Goal: Information Seeking & Learning: Learn about a topic

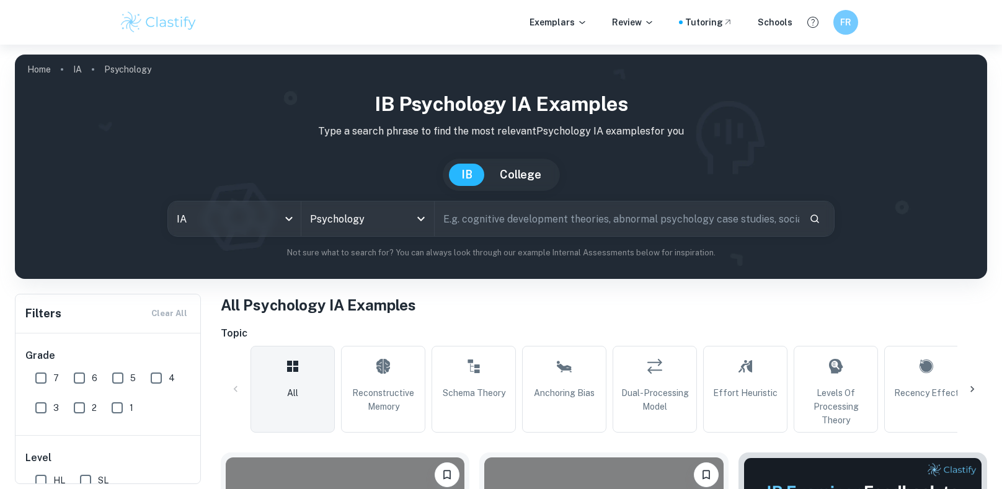
click at [42, 383] on input "7" at bounding box center [41, 378] width 25 height 25
checkbox input "true"
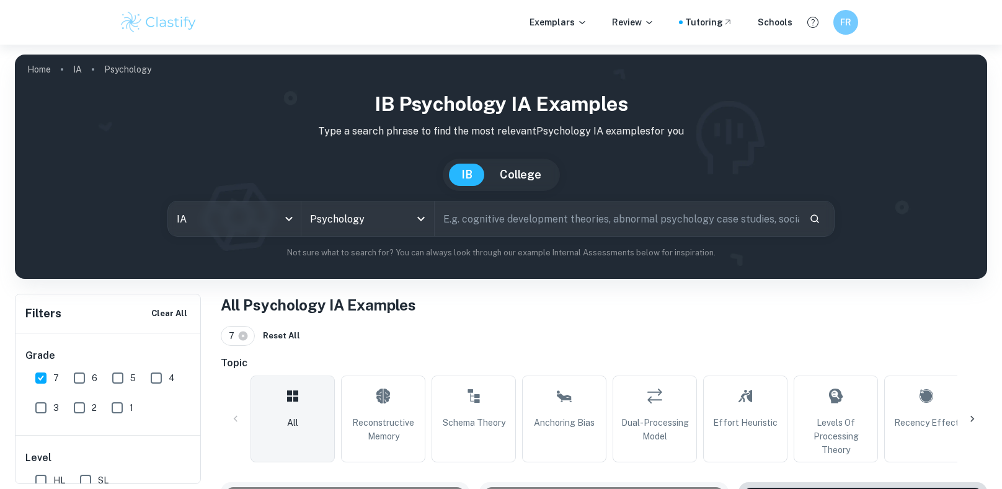
click at [569, 217] on input "text" at bounding box center [617, 219] width 365 height 35
paste input "Title: Schemata and Memory: Effects on Recall and Reliability"
click at [468, 215] on input "Title: Schemata and Memory: Effects on Recall and Reliability" at bounding box center [603, 219] width 336 height 35
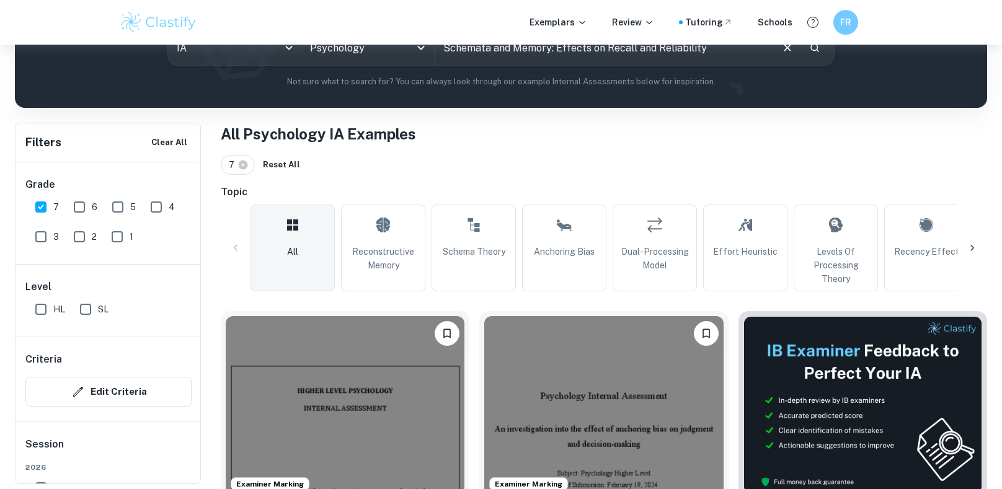
scroll to position [168, 0]
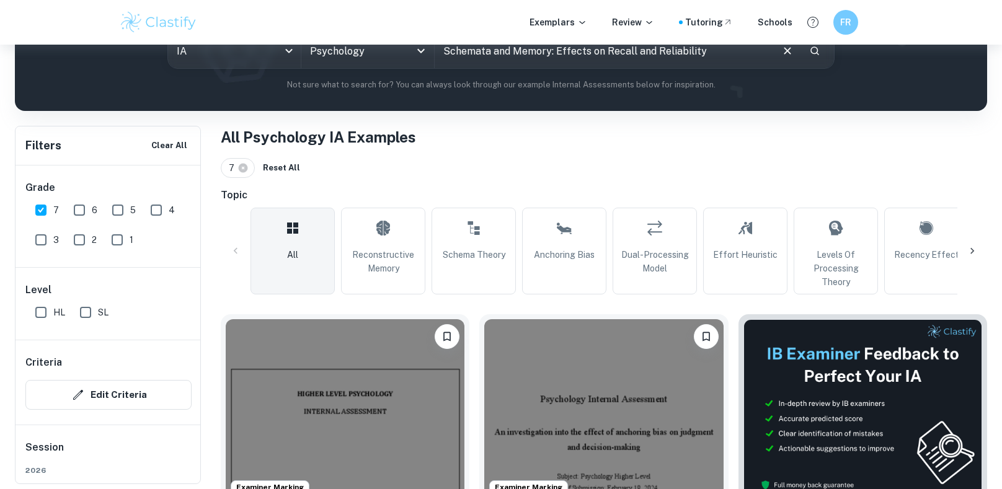
type input "Schemata and Memory: Effects on Recall and Reliability"
click at [37, 322] on input "HL" at bounding box center [41, 312] width 25 height 25
checkbox input "true"
click at [82, 219] on input "6" at bounding box center [79, 210] width 25 height 25
checkbox input "true"
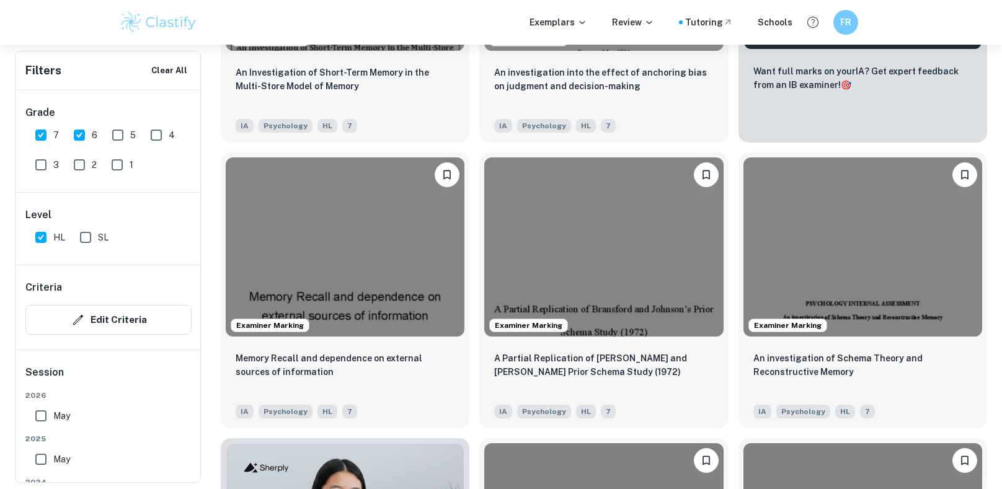
scroll to position [620, 0]
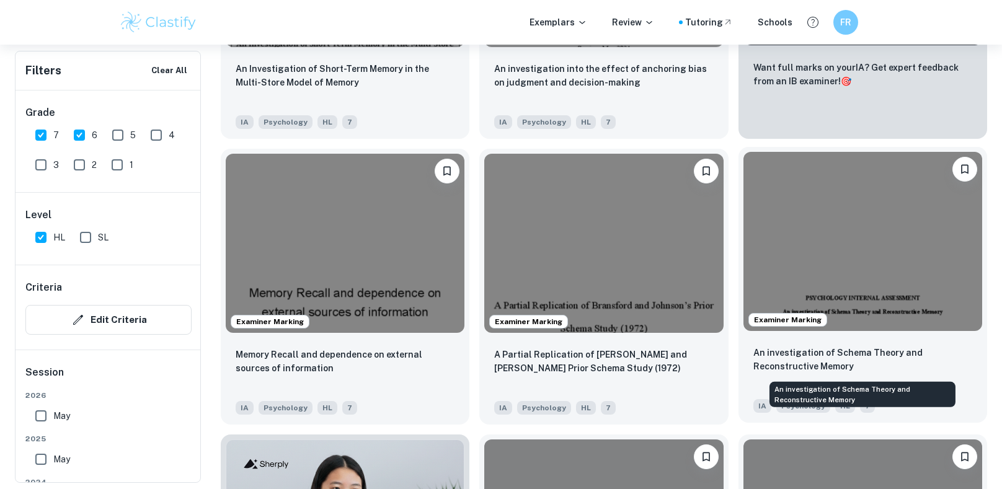
click at [812, 353] on p "An investigation of Schema Theory and Reconstructive Memory" at bounding box center [863, 359] width 219 height 27
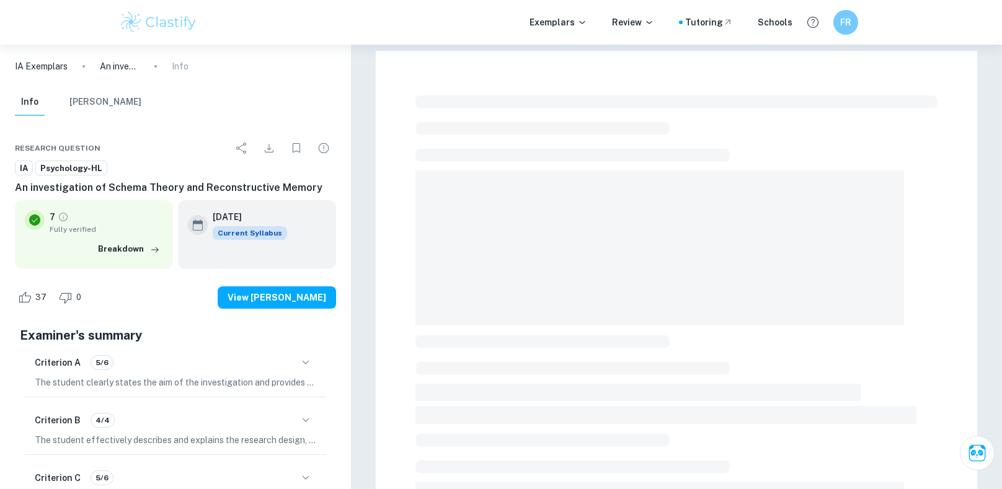
click at [303, 362] on icon "button" at bounding box center [305, 362] width 15 height 15
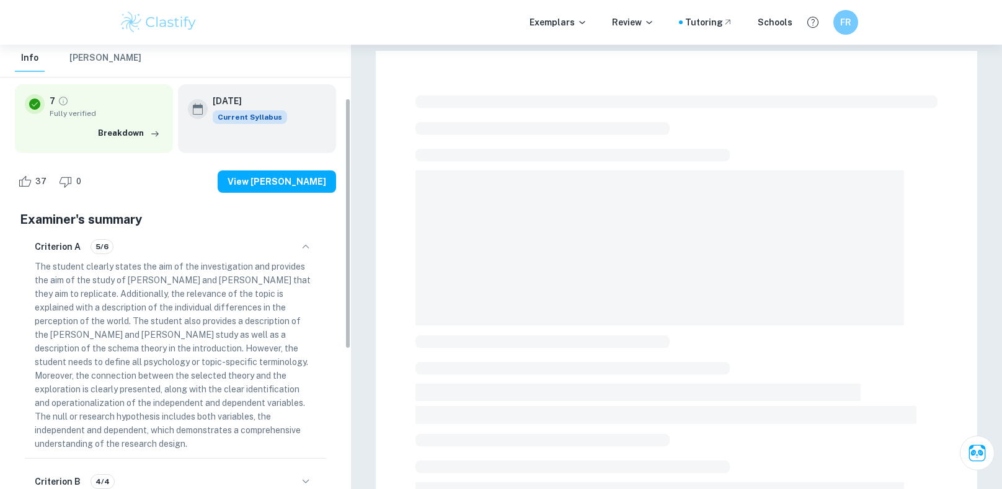
scroll to position [94, 0]
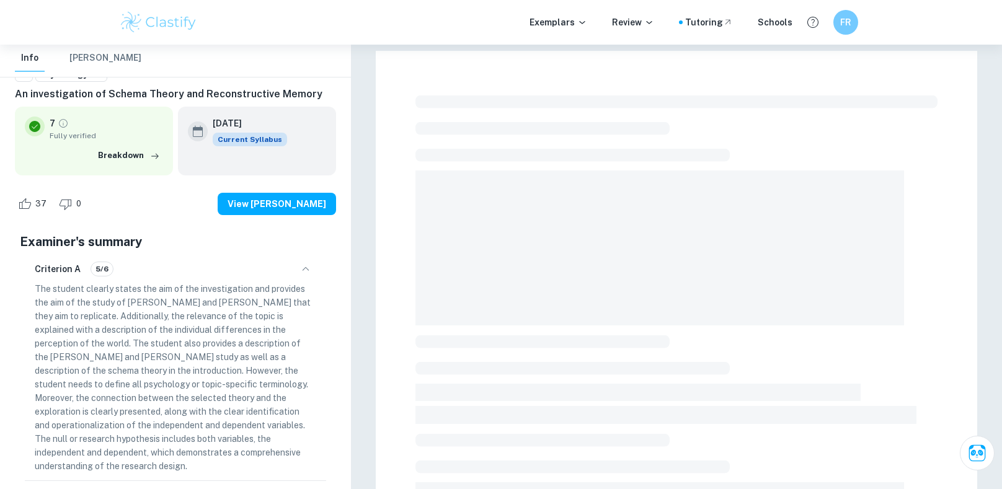
click at [638, 215] on span at bounding box center [660, 248] width 489 height 155
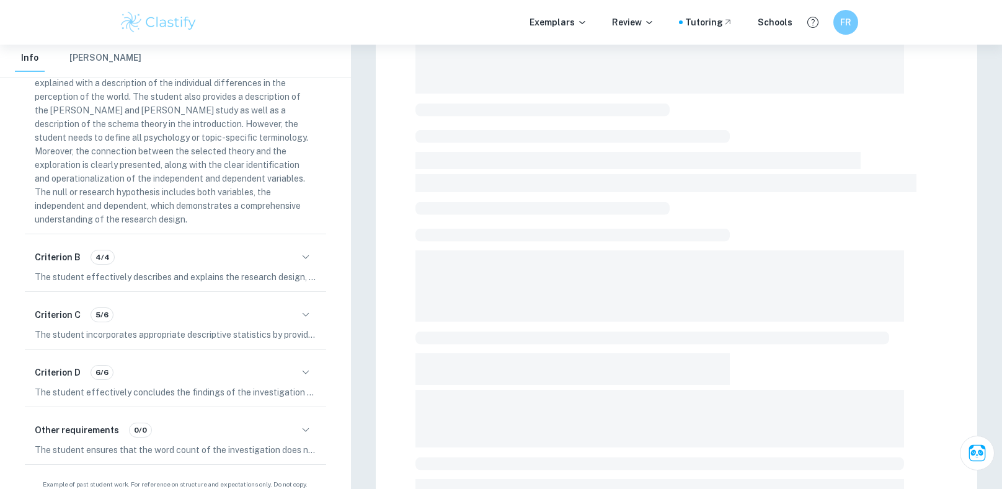
scroll to position [0, 0]
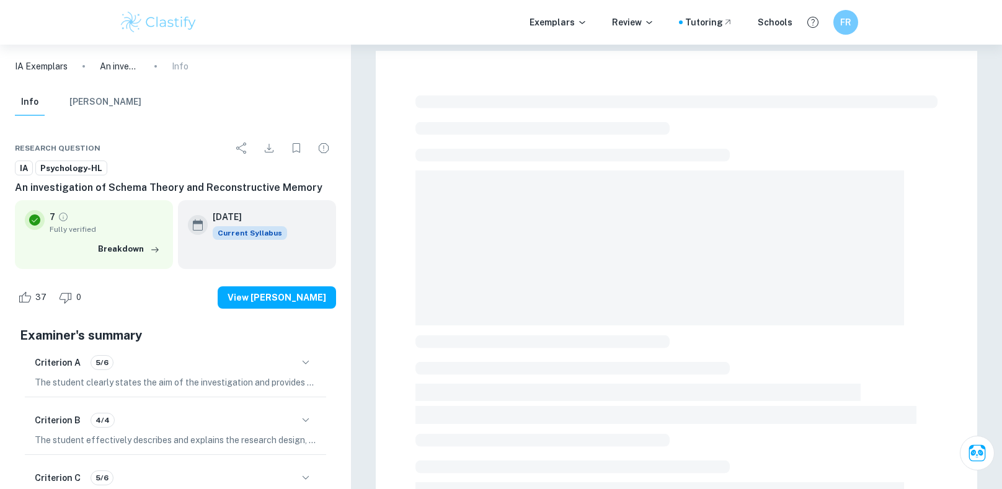
checkbox input "true"
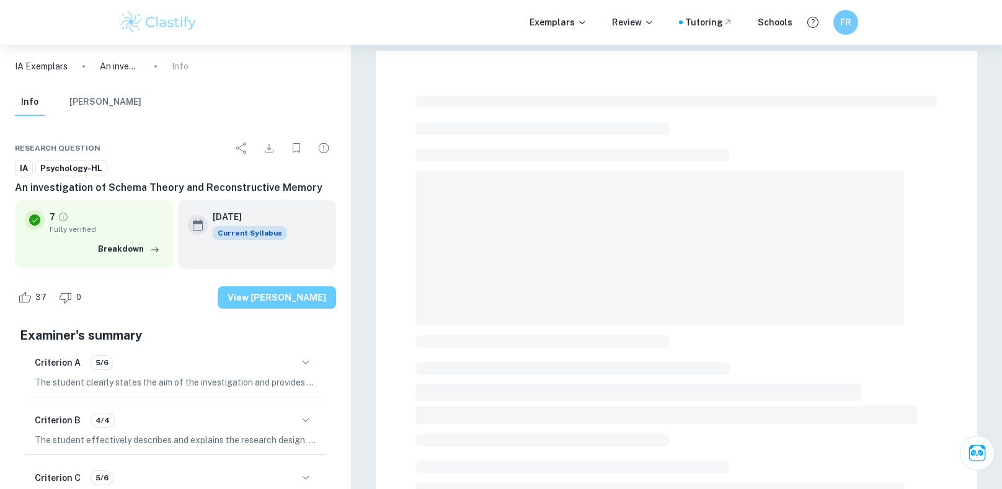
click at [308, 296] on button "View [PERSON_NAME]" at bounding box center [277, 298] width 118 height 22
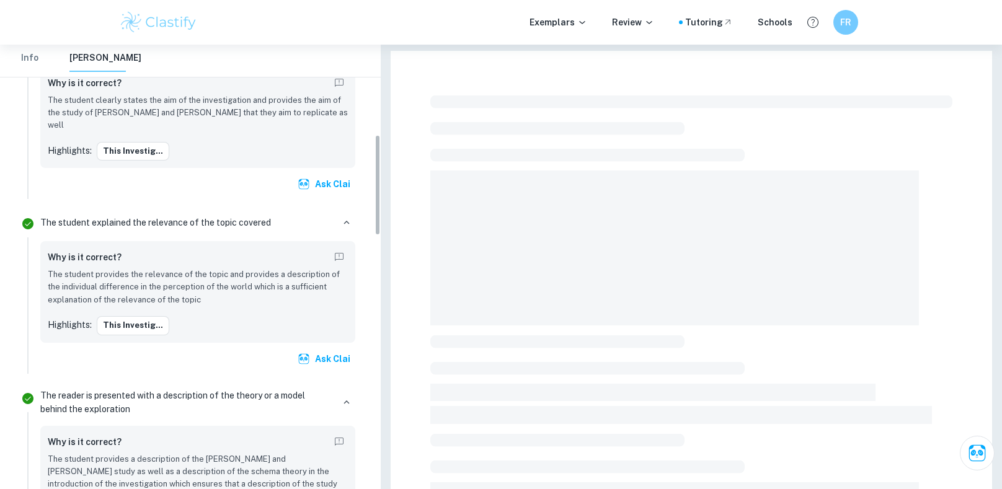
scroll to position [402, 0]
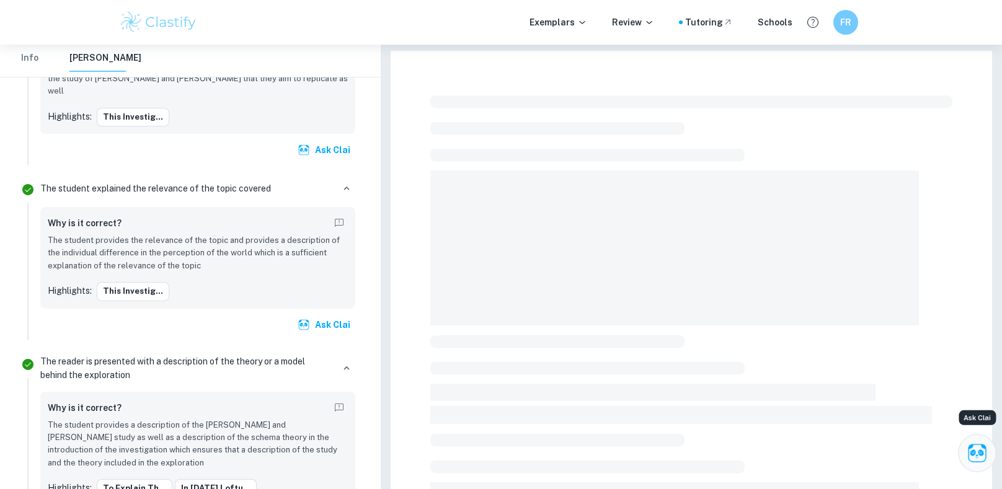
click at [973, 455] on icon "Ask Clai" at bounding box center [977, 453] width 18 height 18
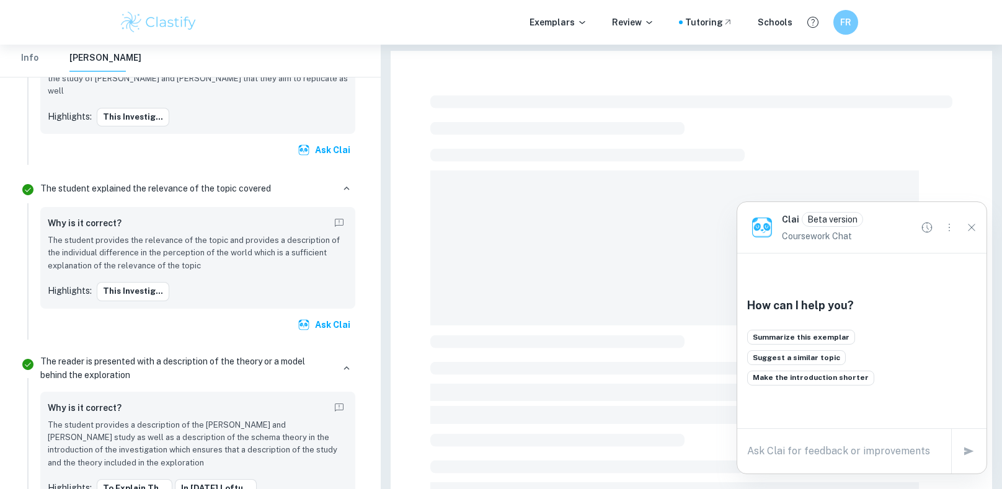
click at [554, 333] on div at bounding box center [691, 454] width 522 height 726
click at [571, 268] on span at bounding box center [674, 248] width 489 height 155
click at [671, 153] on span at bounding box center [587, 155] width 314 height 13
click at [848, 20] on h6 "FR" at bounding box center [845, 23] width 15 height 14
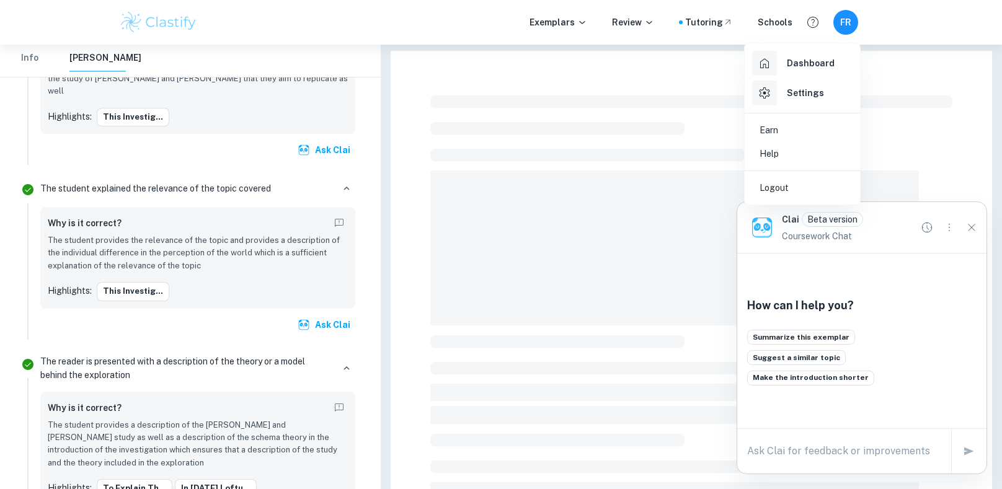
click at [811, 66] on h6 "Dashboard" at bounding box center [811, 63] width 48 height 14
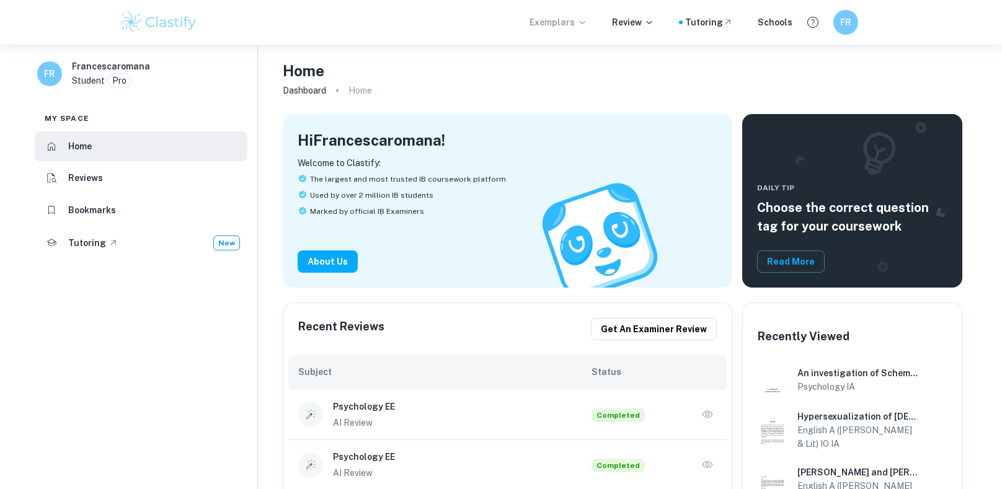
click at [571, 24] on p "Exemplars" at bounding box center [559, 23] width 58 height 14
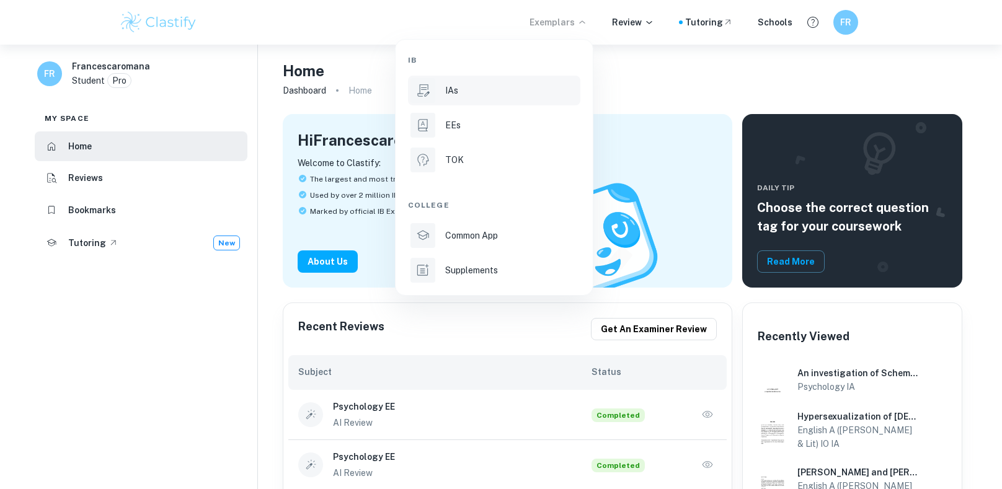
click at [536, 101] on li "IAs" at bounding box center [494, 91] width 172 height 30
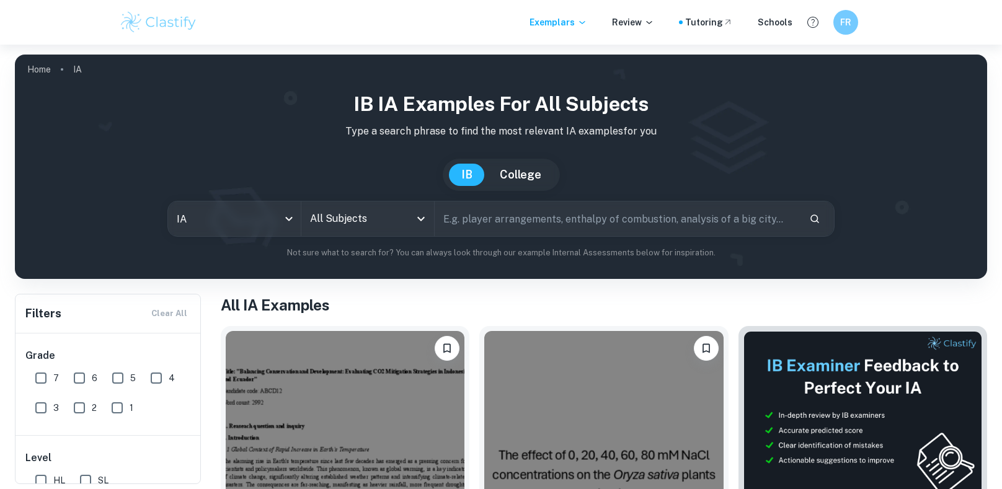
click at [418, 229] on div "All Subjects" at bounding box center [367, 219] width 133 height 35
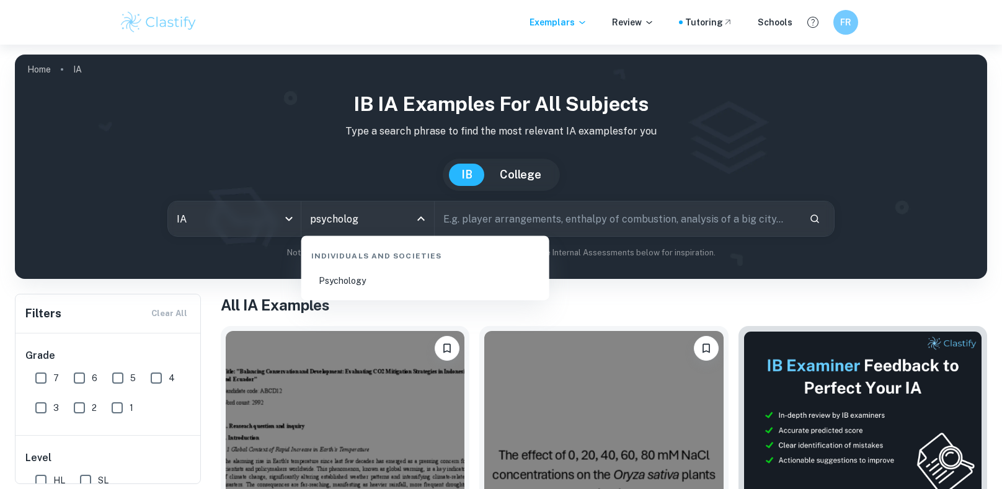
type input "psychology"
click at [385, 291] on li "Psychology" at bounding box center [425, 281] width 238 height 29
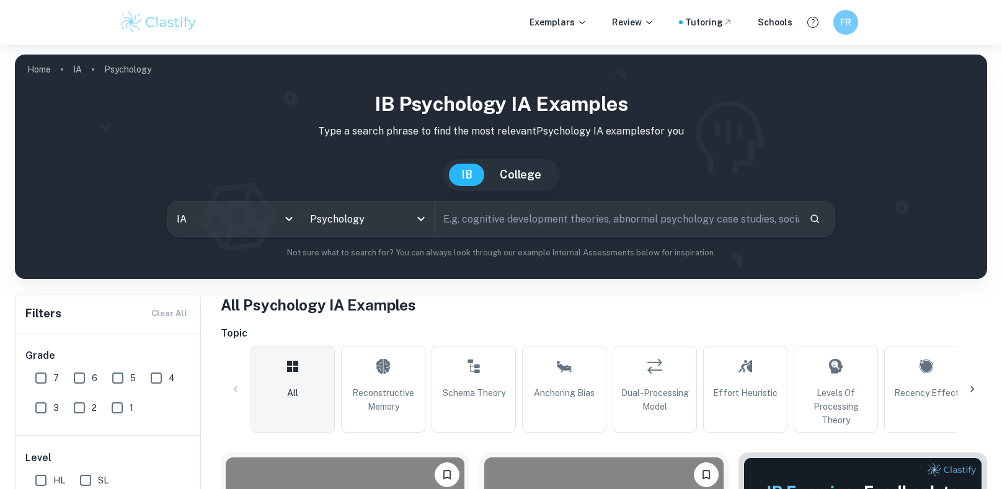
scroll to position [203, 0]
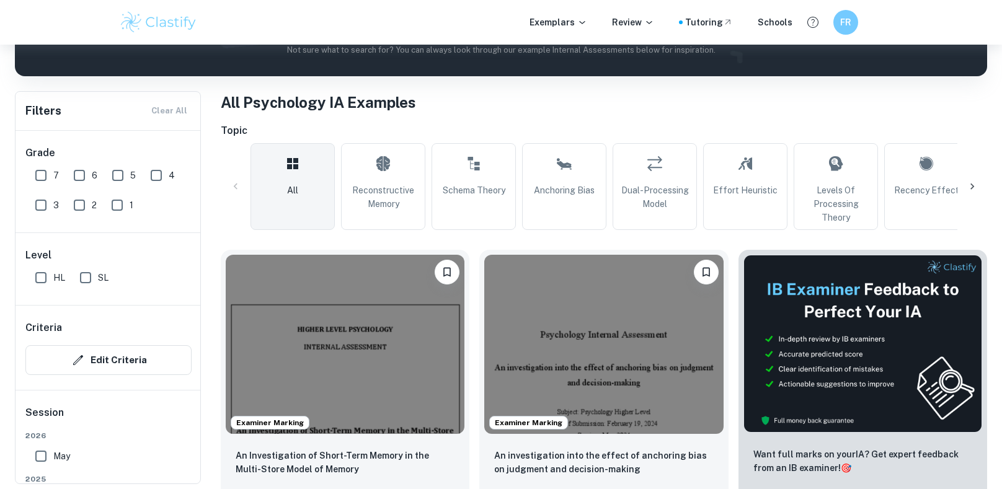
click at [47, 173] on input "7" at bounding box center [41, 175] width 25 height 25
checkbox input "true"
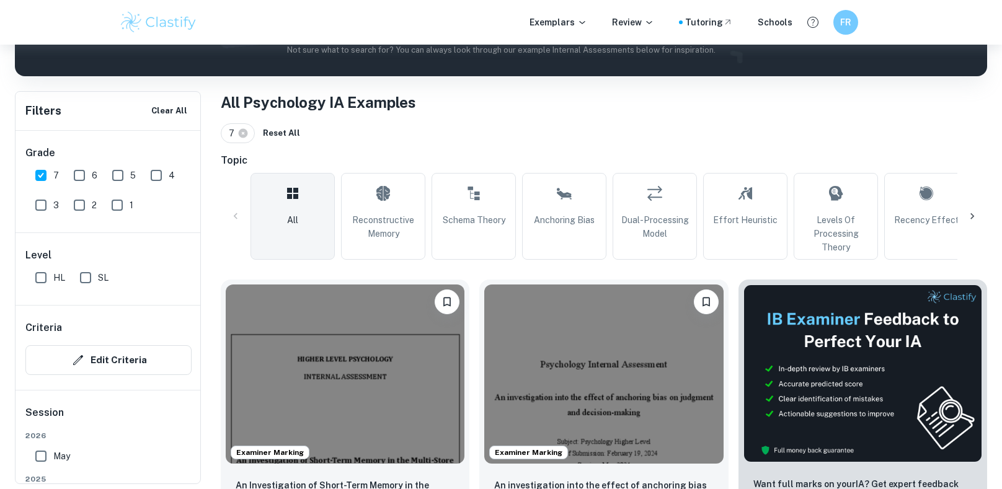
click at [78, 172] on input "6" at bounding box center [79, 175] width 25 height 25
checkbox input "true"
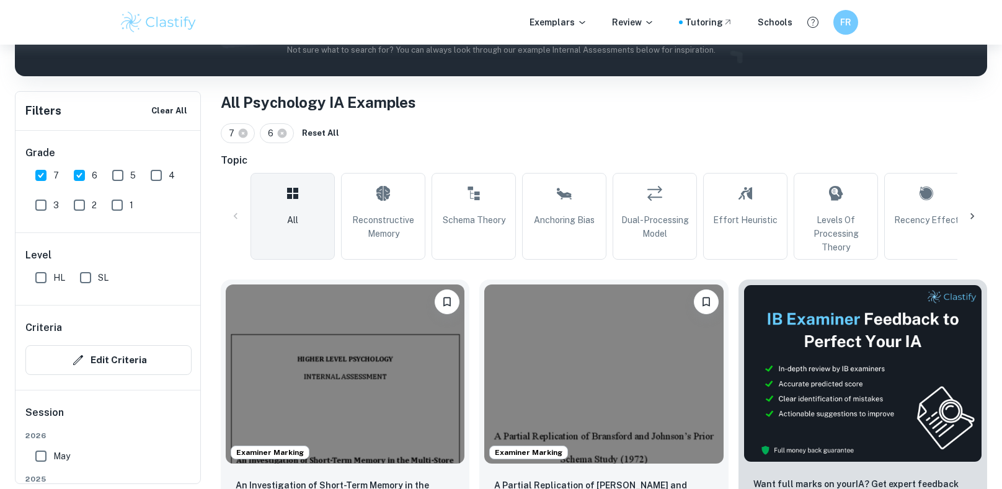
click at [36, 283] on input "HL" at bounding box center [41, 277] width 25 height 25
checkbox input "true"
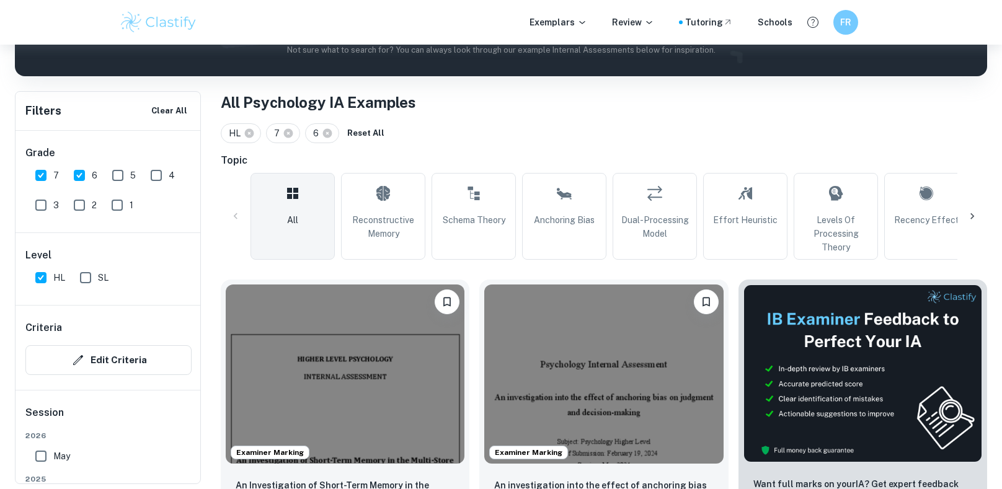
click at [49, 306] on div "Criteria Edit Criteria" at bounding box center [109, 348] width 186 height 84
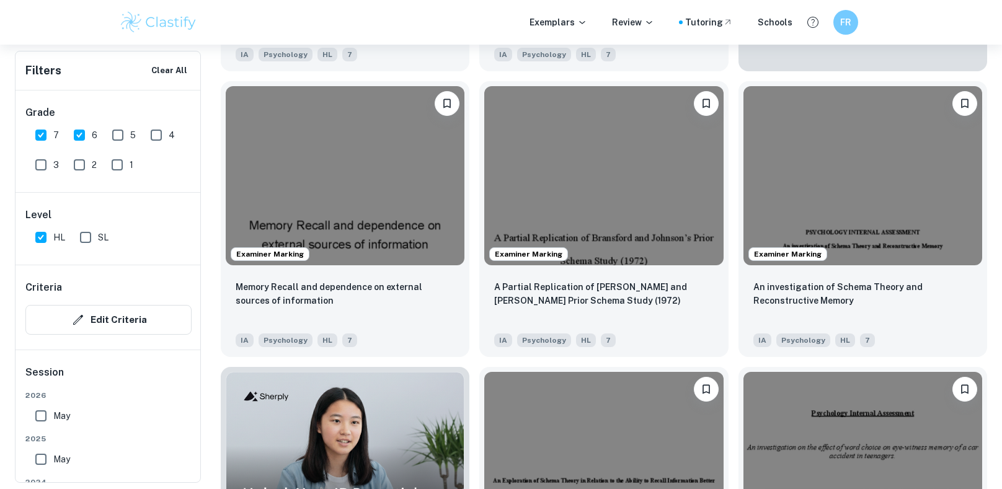
scroll to position [688, 0]
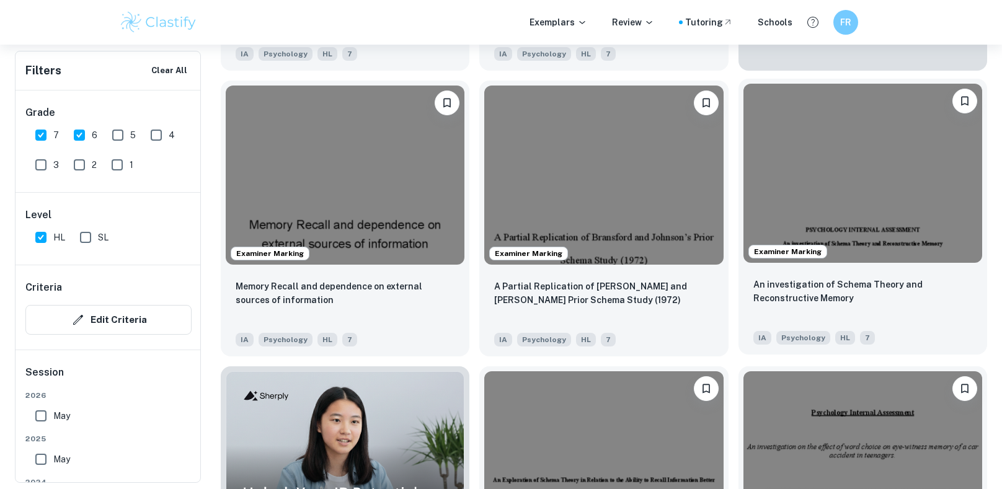
click at [852, 182] on img at bounding box center [863, 173] width 239 height 179
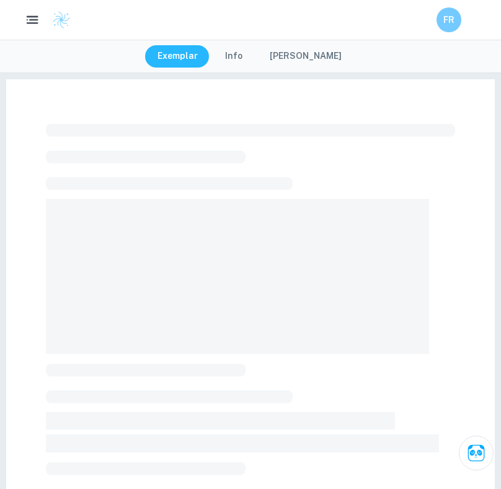
click at [34, 19] on rect "button" at bounding box center [33, 19] width 9 height 1
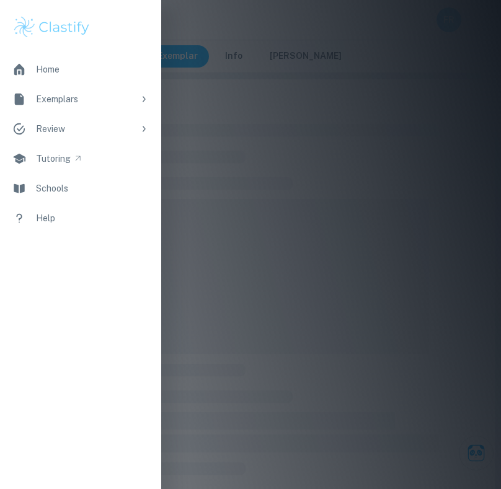
click at [87, 162] on link "Tutoring" at bounding box center [80, 159] width 161 height 30
click at [140, 100] on icon at bounding box center [144, 99] width 10 height 10
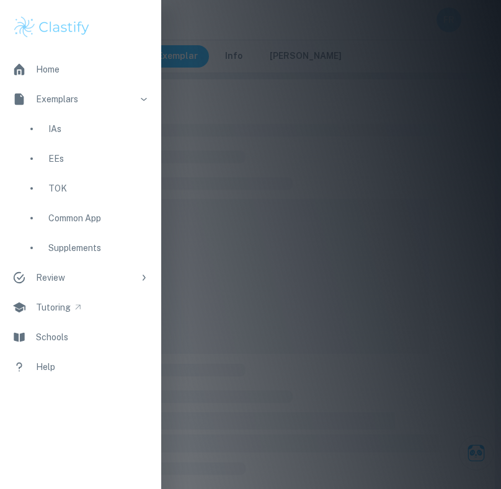
click at [120, 125] on div "IAs" at bounding box center [98, 129] width 100 height 14
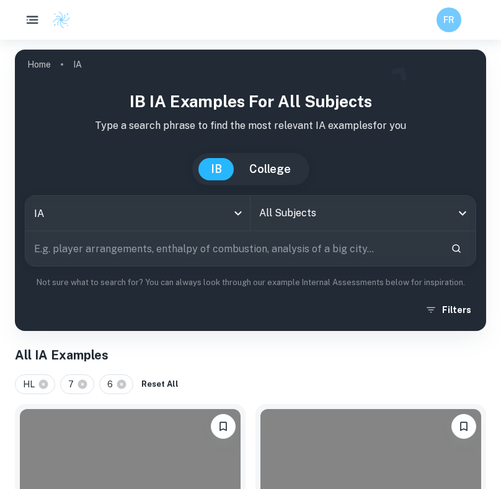
click at [465, 215] on icon "Open" at bounding box center [462, 213] width 15 height 15
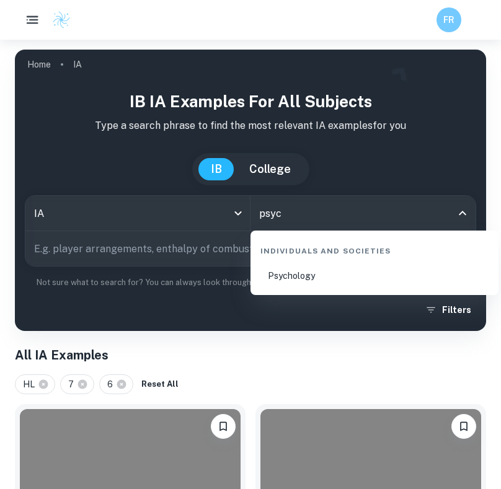
type input "psych"
click at [445, 269] on li "Psychology" at bounding box center [375, 276] width 238 height 29
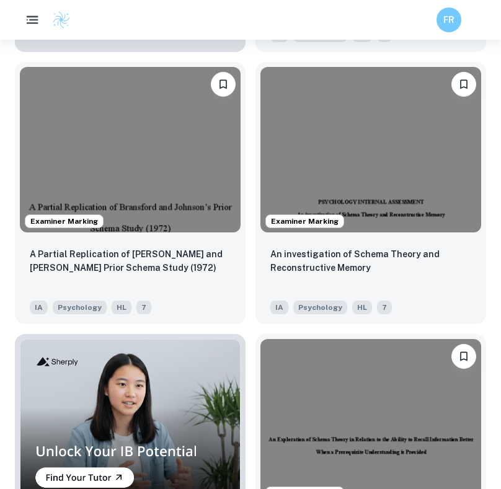
scroll to position [1014, 0]
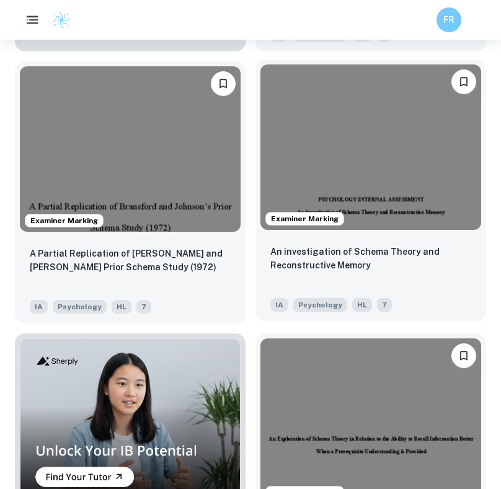
click at [402, 216] on img at bounding box center [370, 147] width 221 height 166
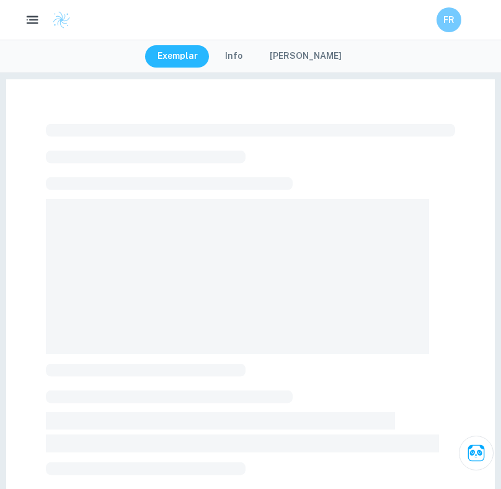
click at [27, 27] on button "button" at bounding box center [32, 20] width 26 height 26
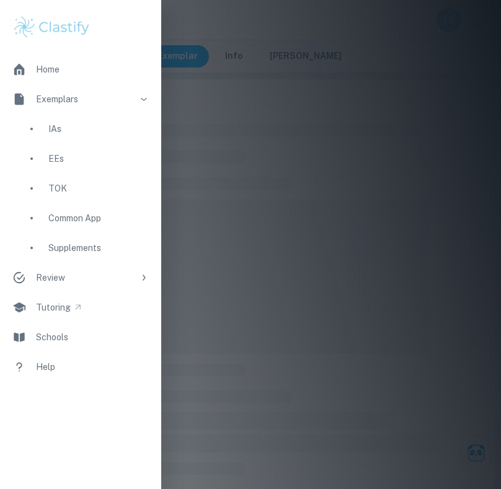
click at [107, 131] on div "IAs" at bounding box center [98, 129] width 100 height 14
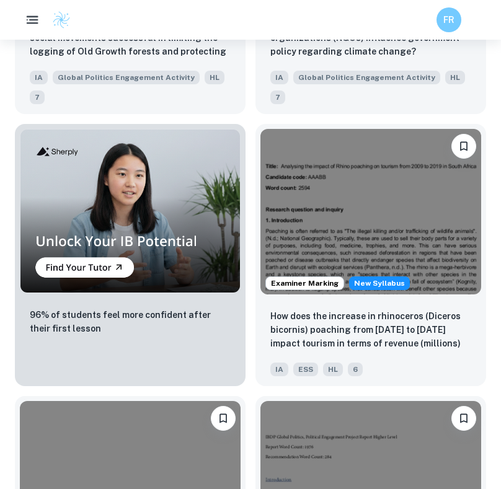
scroll to position [1137, 0]
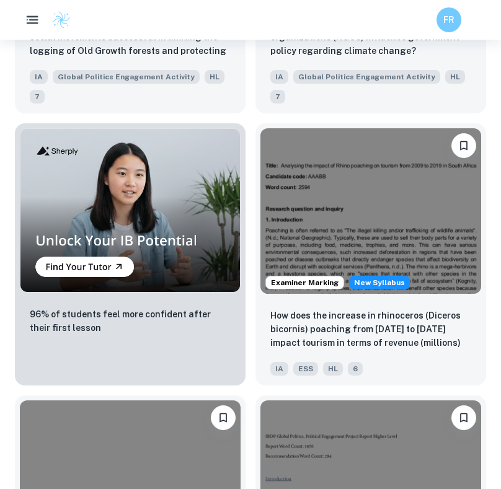
click at [390, 385] on link "Examiner Marking New Syllabus How does the increase in rhinoceros (Diceros bico…" at bounding box center [371, 254] width 231 height 262
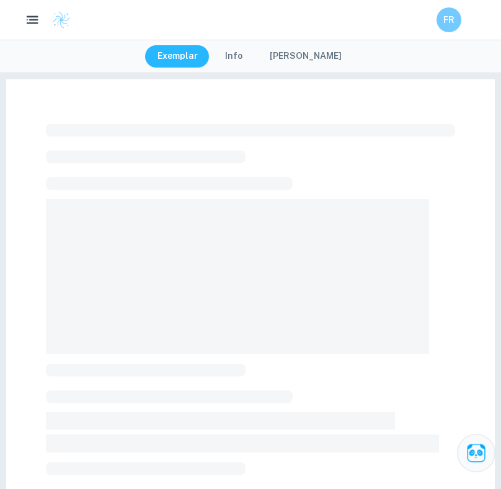
click at [476, 459] on icon "Ask Clai" at bounding box center [476, 453] width 22 height 22
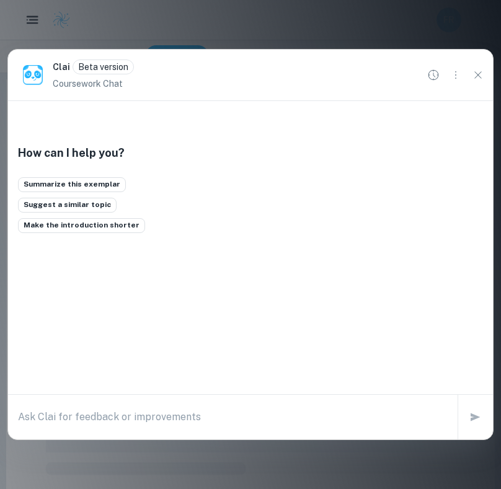
click at [479, 445] on div at bounding box center [250, 244] width 501 height 489
click at [86, 207] on button "Suggest a similar topic" at bounding box center [67, 205] width 99 height 15
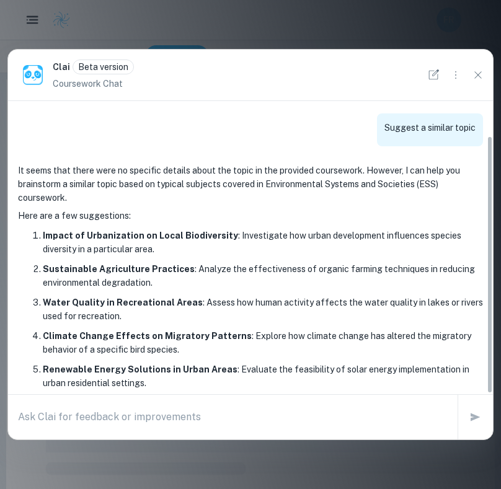
scroll to position [40, 0]
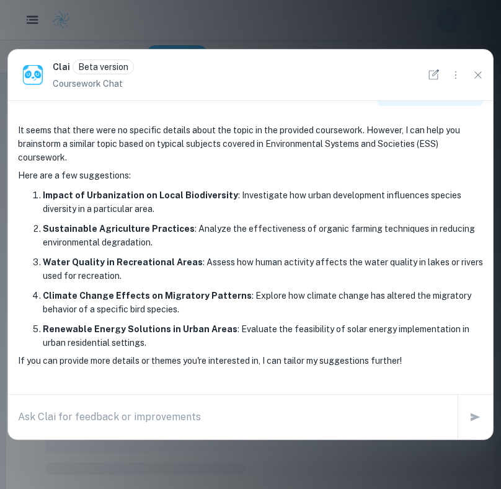
click at [478, 75] on icon "Close" at bounding box center [477, 74] width 7 height 7
